Goal: Browse casually

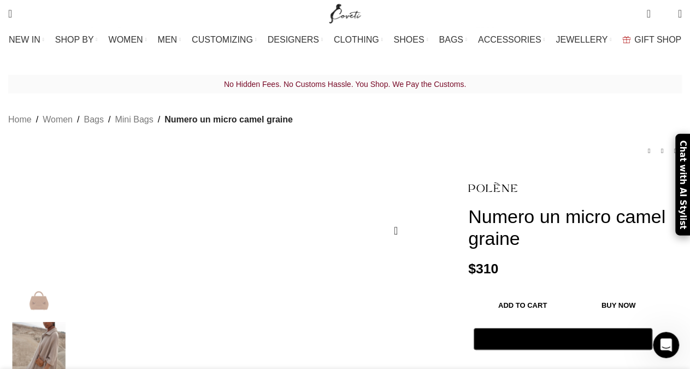
scroll to position [0, 920]
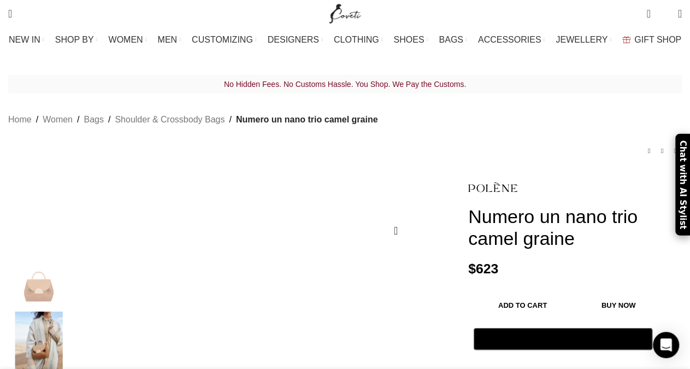
scroll to position [0, 1265]
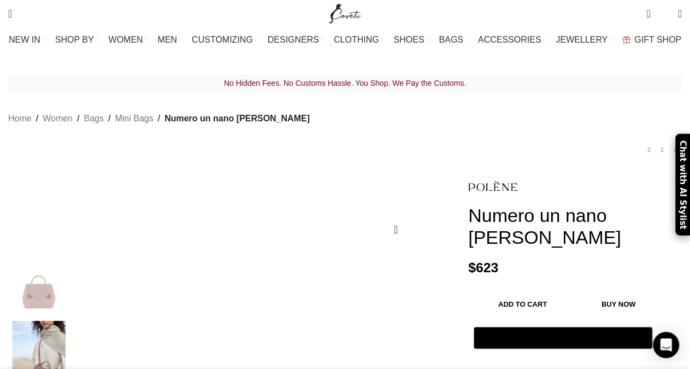
scroll to position [0, 345]
